Goal: Task Accomplishment & Management: Use online tool/utility

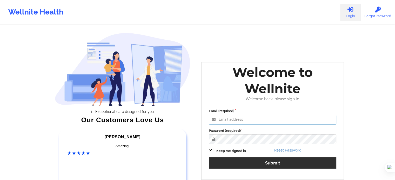
type input "[EMAIL_ADDRESS][DOMAIN_NAME]"
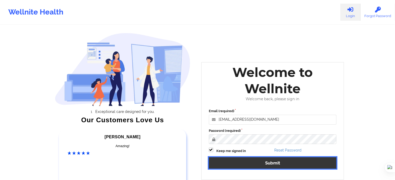
click at [263, 163] on button "Submit" at bounding box center [273, 163] width 128 height 11
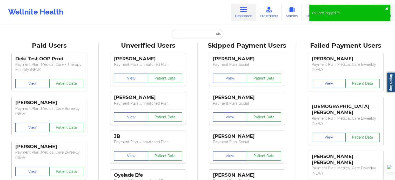
click at [387, 9] on button "✖︎" at bounding box center [386, 9] width 3 height 4
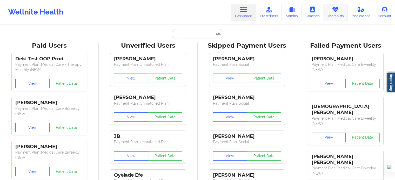
click at [329, 11] on link "Therapists" at bounding box center [335, 12] width 24 height 17
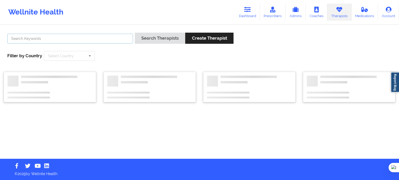
click at [107, 39] on input "text" at bounding box center [70, 39] width 126 height 10
type input "[PERSON_NAME]"
click at [135, 33] on button "Search Therapists" at bounding box center [160, 38] width 50 height 11
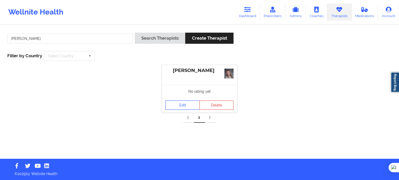
click at [178, 107] on link "Edit" at bounding box center [182, 105] width 34 height 9
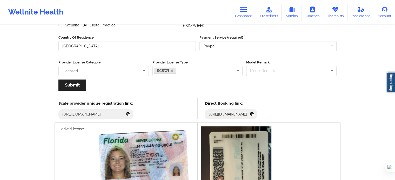
scroll to position [78, 0]
click at [255, 112] on icon at bounding box center [252, 114] width 6 height 6
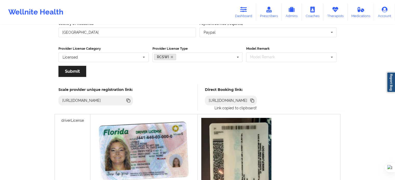
scroll to position [104, 0]
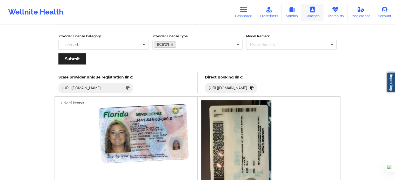
drag, startPoint x: 336, startPoint y: 13, endPoint x: 322, endPoint y: 17, distance: 14.5
click at [336, 13] on link "Therapists" at bounding box center [335, 12] width 24 height 17
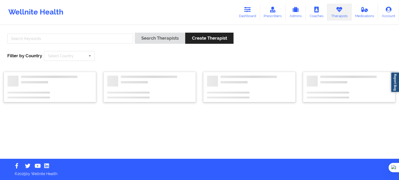
click at [116, 33] on div at bounding box center [69, 40] width 129 height 15
click at [112, 38] on input "text" at bounding box center [70, 39] width 126 height 10
type input "[PERSON_NAME]"
click at [135, 33] on button "Search Therapists" at bounding box center [160, 38] width 50 height 11
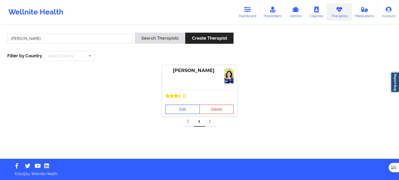
click at [190, 110] on link "Edit" at bounding box center [182, 109] width 34 height 9
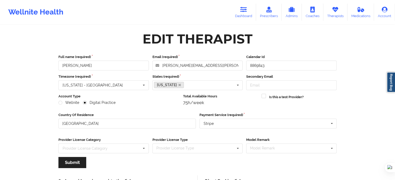
scroll to position [52, 0]
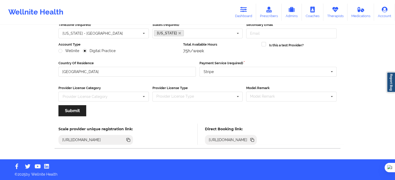
click at [254, 139] on icon at bounding box center [252, 140] width 3 height 3
drag, startPoint x: 330, startPoint y: 13, endPoint x: 316, endPoint y: 15, distance: 14.6
click at [330, 13] on link "Therapists" at bounding box center [335, 12] width 24 height 17
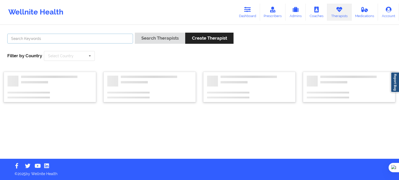
click at [107, 40] on input "text" at bounding box center [70, 39] width 126 height 10
paste input "[PERSON_NAME]"
click at [163, 41] on button "Search Therapists" at bounding box center [160, 38] width 50 height 11
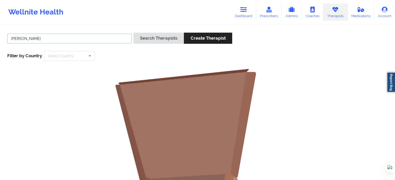
click at [100, 38] on input "[PERSON_NAME]" at bounding box center [69, 39] width 124 height 10
type input "S"
type input "[PERSON_NAME]"
click at [133, 33] on button "Search Therapists" at bounding box center [158, 38] width 50 height 11
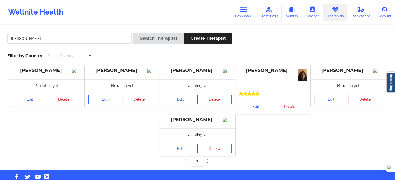
click at [255, 106] on link "Edit" at bounding box center [256, 106] width 34 height 9
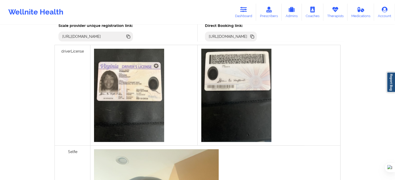
scroll to position [156, 0]
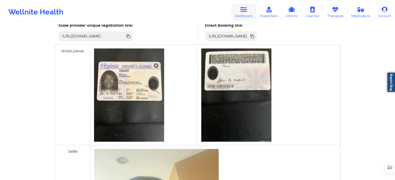
click at [247, 10] on icon at bounding box center [243, 10] width 7 height 6
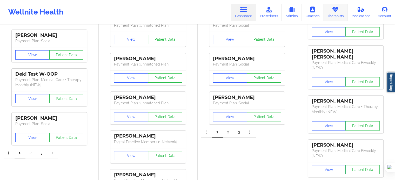
click at [331, 12] on link "Therapists" at bounding box center [335, 12] width 24 height 17
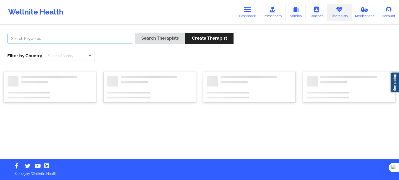
click at [100, 41] on input "text" at bounding box center [70, 39] width 126 height 10
paste input "[PERSON_NAME]"
type input "[PERSON_NAME]"
click at [156, 42] on button "Search Therapists" at bounding box center [160, 38] width 50 height 11
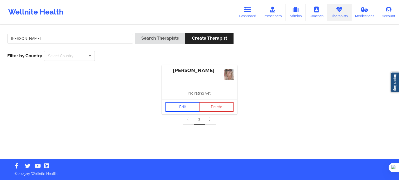
click at [184, 109] on link "Edit" at bounding box center [182, 107] width 34 height 9
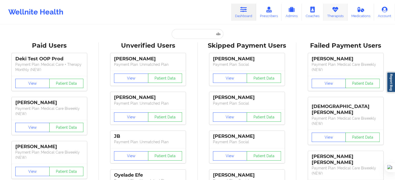
click at [337, 12] on icon at bounding box center [335, 10] width 7 height 6
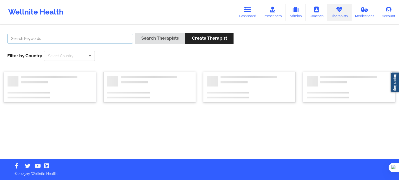
click at [108, 38] on input "text" at bounding box center [70, 39] width 126 height 10
paste input "Jill Scott"
type input "Jill Scott"
click at [150, 40] on button "Search Therapists" at bounding box center [160, 38] width 50 height 11
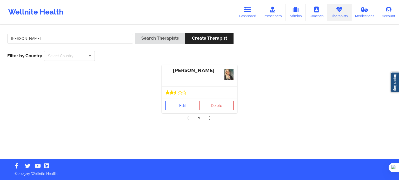
click at [182, 105] on link "Edit" at bounding box center [182, 105] width 34 height 9
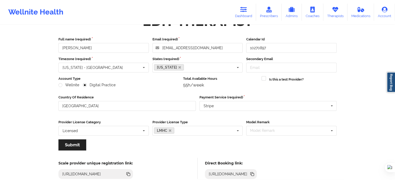
scroll to position [104, 0]
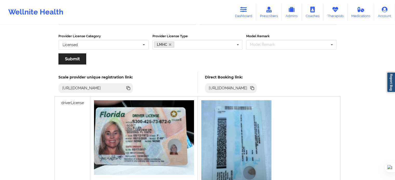
click at [254, 88] on icon at bounding box center [252, 88] width 3 height 3
